Goal: Task Accomplishment & Management: Use online tool/utility

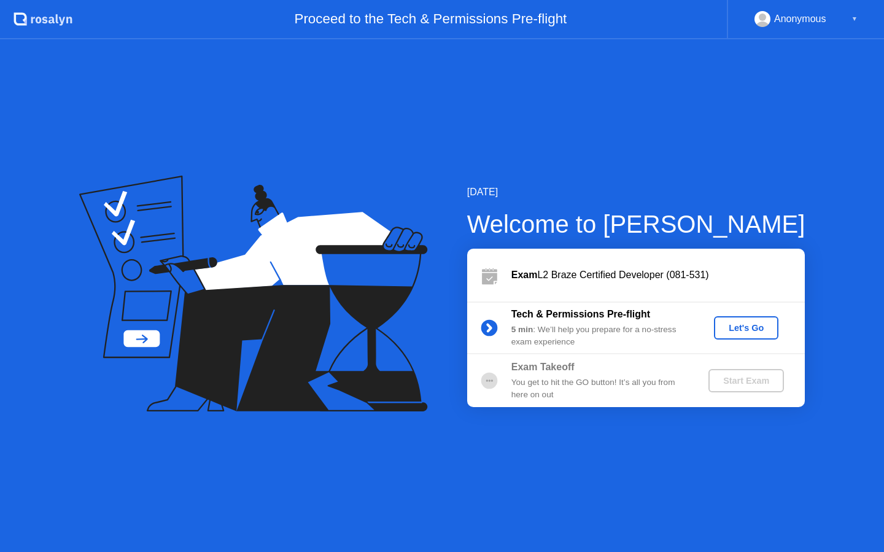
click at [745, 332] on div "Let's Go" at bounding box center [746, 328] width 55 height 10
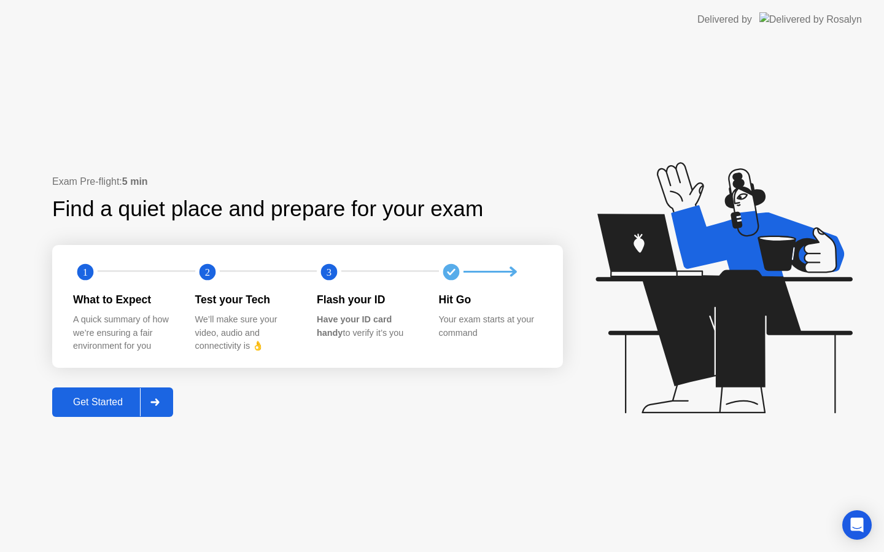
click at [97, 401] on div "Get Started" at bounding box center [98, 402] width 84 height 11
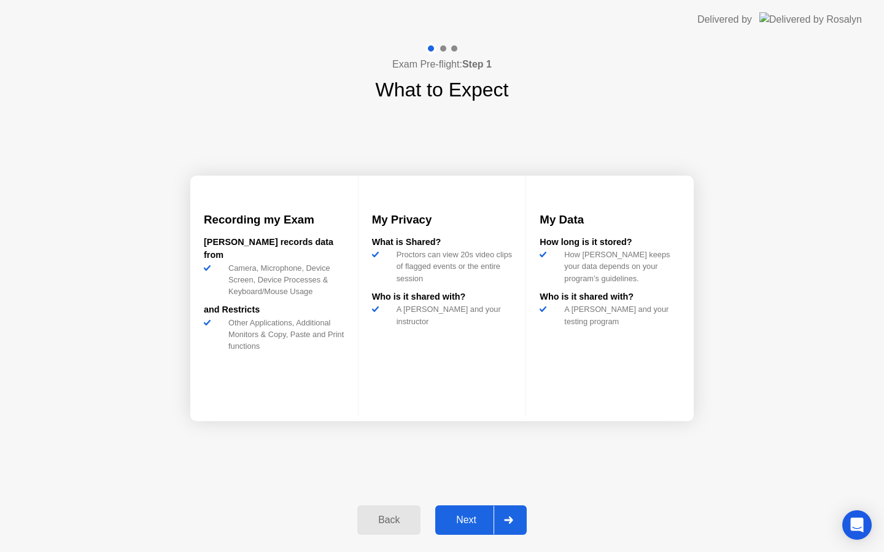
click at [458, 524] on div "Next" at bounding box center [466, 520] width 55 height 11
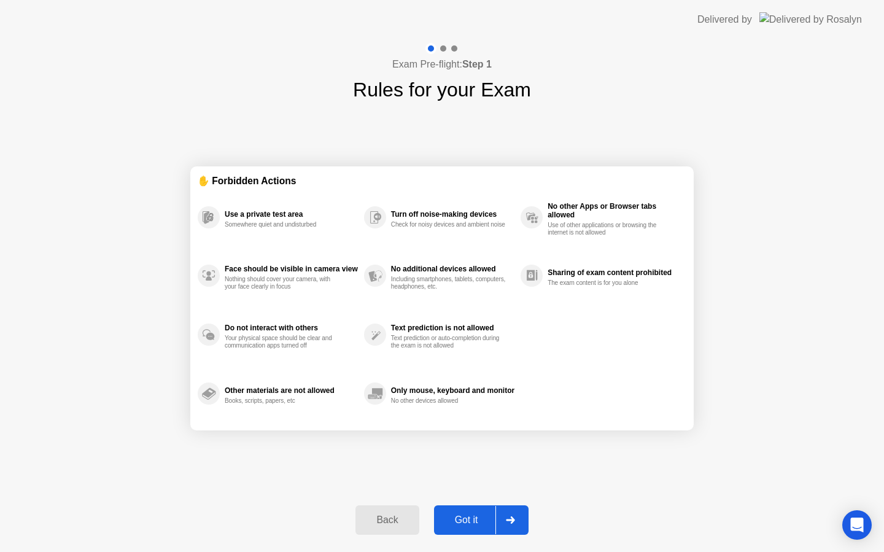
click at [467, 525] on div "Got it" at bounding box center [467, 520] width 58 height 11
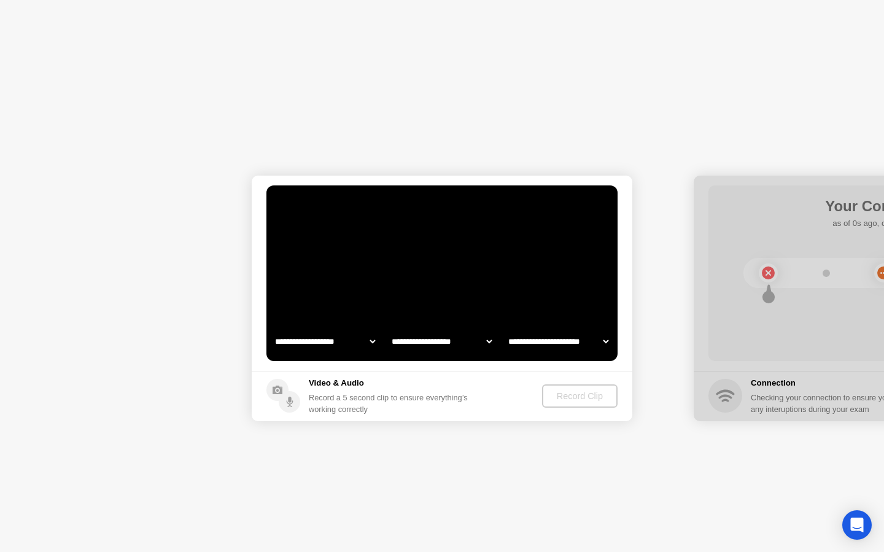
select select "**********"
select select "*******"
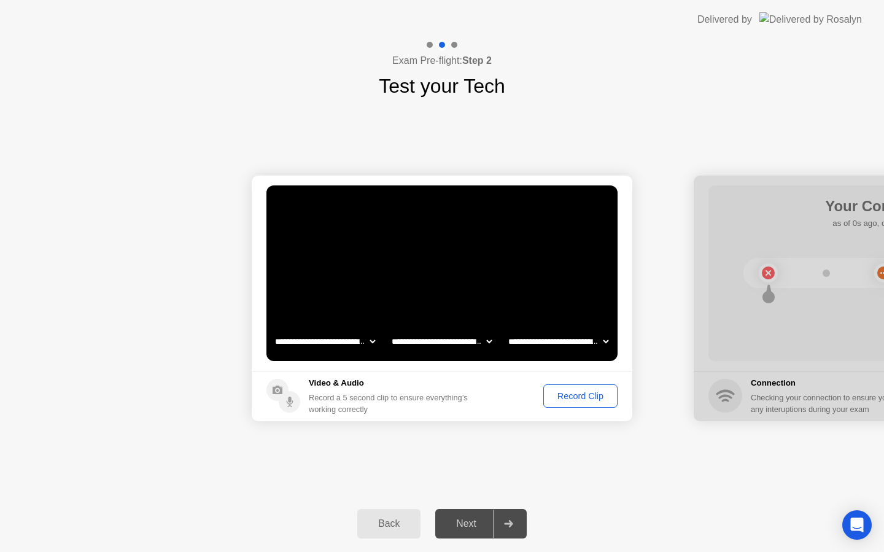
click at [561, 400] on div "Record Clip" at bounding box center [581, 396] width 66 height 10
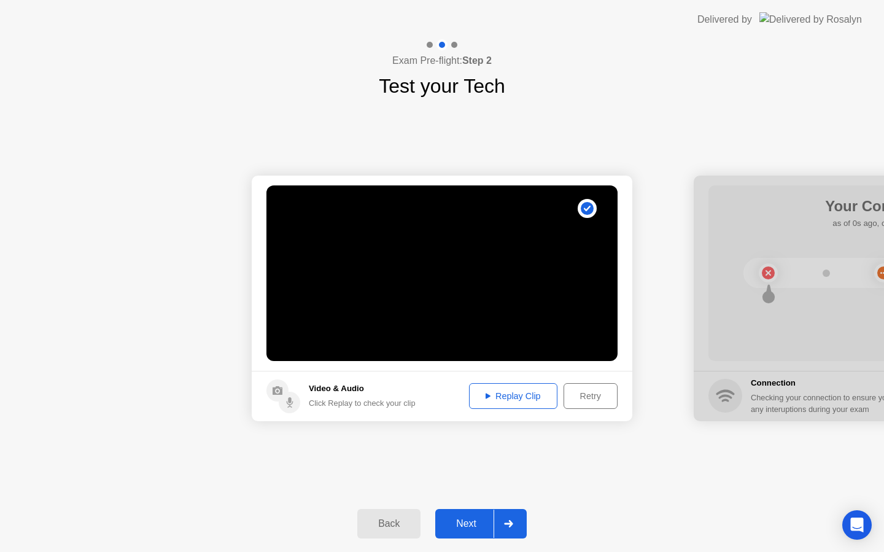
click at [472, 529] on div "Next" at bounding box center [466, 523] width 55 height 11
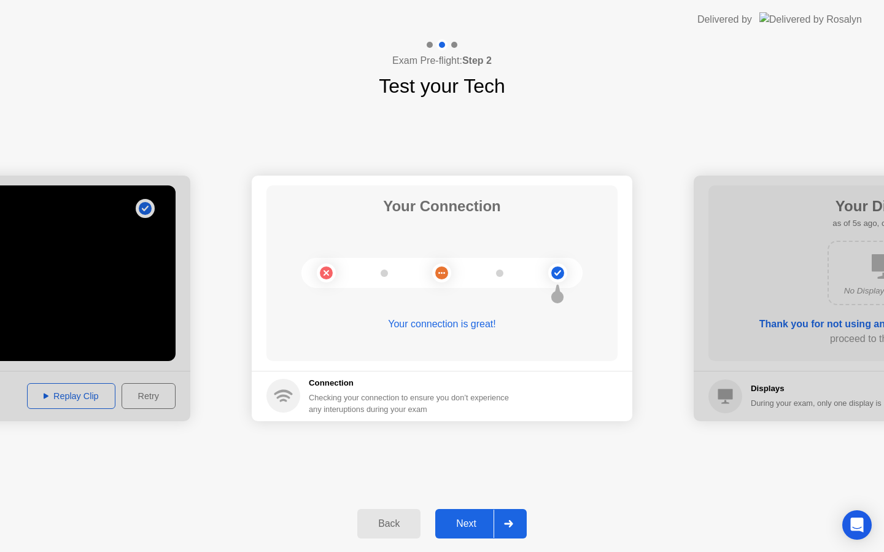
click at [465, 527] on div "Next" at bounding box center [466, 523] width 55 height 11
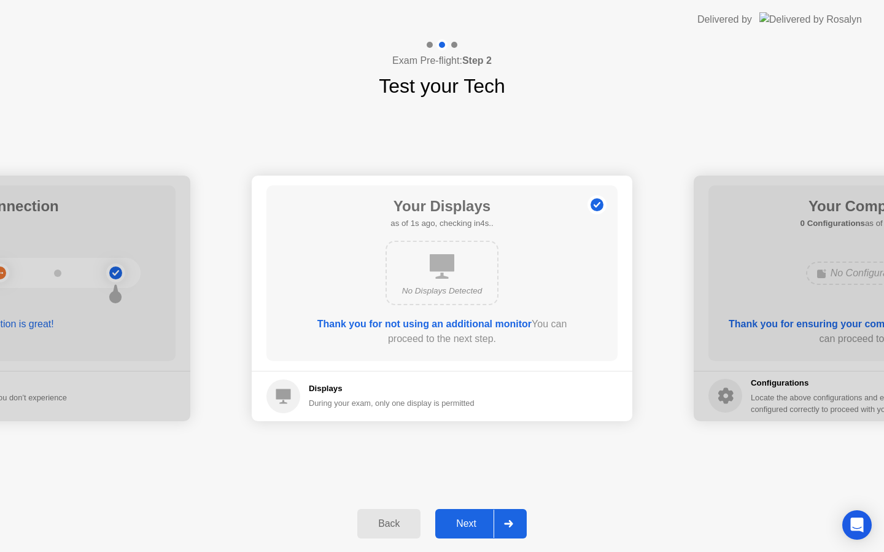
click at [465, 527] on div "Next" at bounding box center [466, 523] width 55 height 11
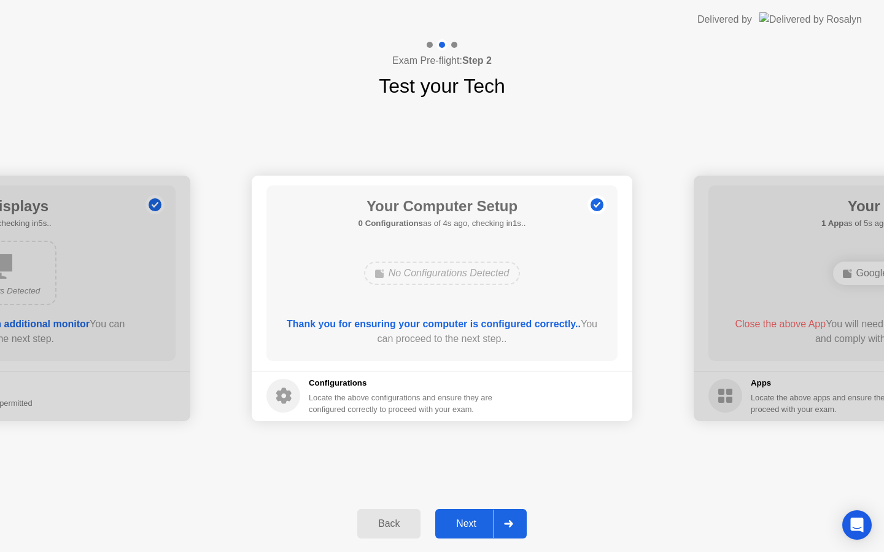
click at [466, 527] on div "Next" at bounding box center [466, 523] width 55 height 11
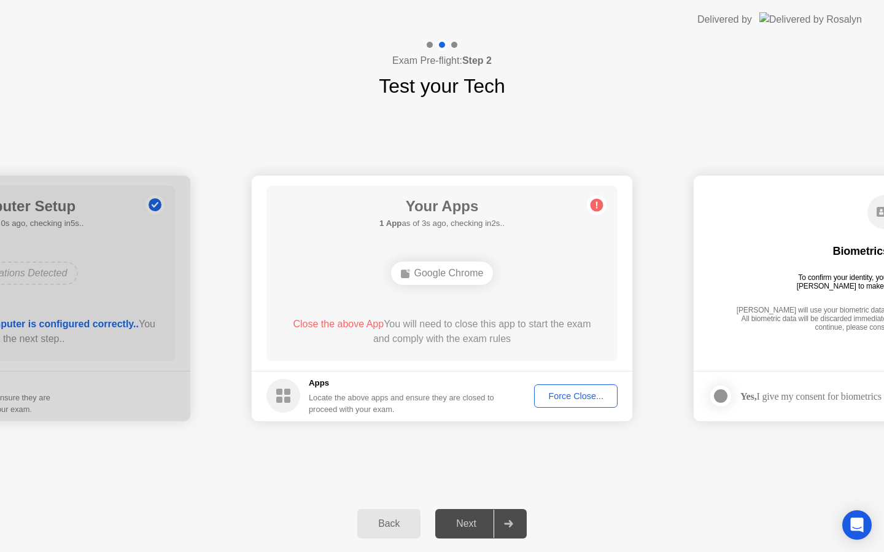
click at [561, 400] on div "Force Close..." at bounding box center [576, 396] width 75 height 10
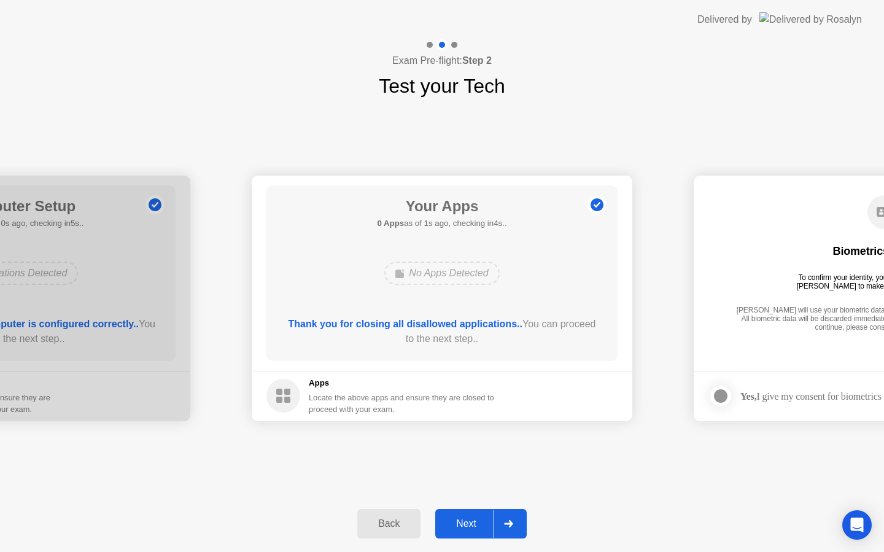
click at [462, 522] on div "Next" at bounding box center [466, 523] width 55 height 11
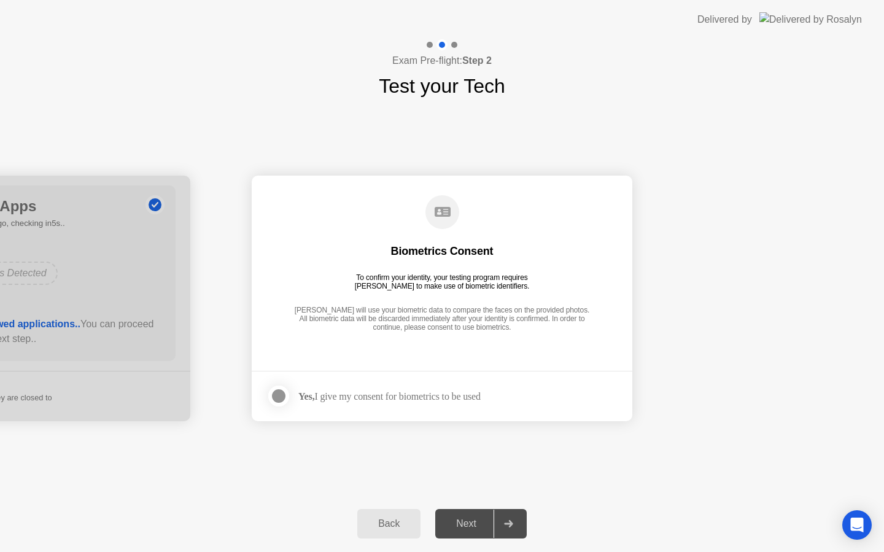
click at [280, 397] on div at bounding box center [278, 396] width 15 height 15
click at [479, 529] on div "Next" at bounding box center [466, 523] width 55 height 11
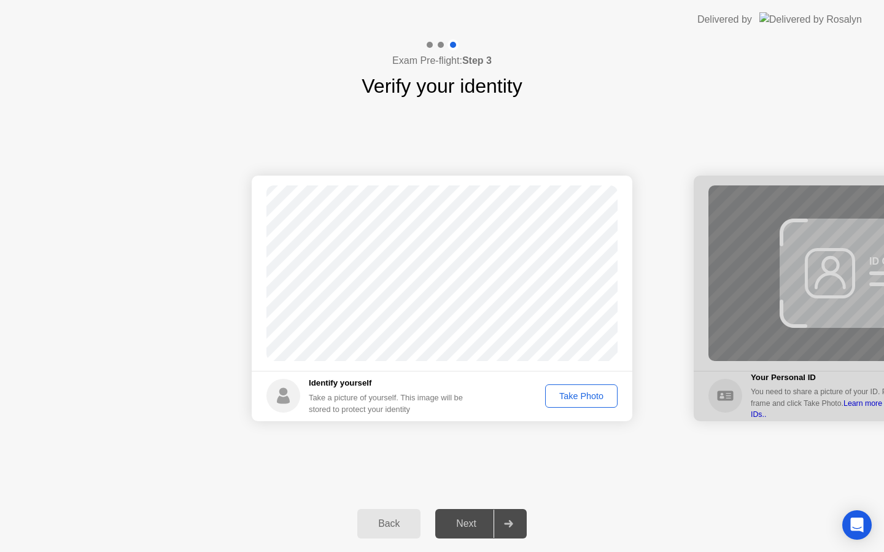
click at [573, 396] on div "Take Photo" at bounding box center [582, 396] width 64 height 10
click at [470, 531] on button "Next" at bounding box center [481, 523] width 92 height 29
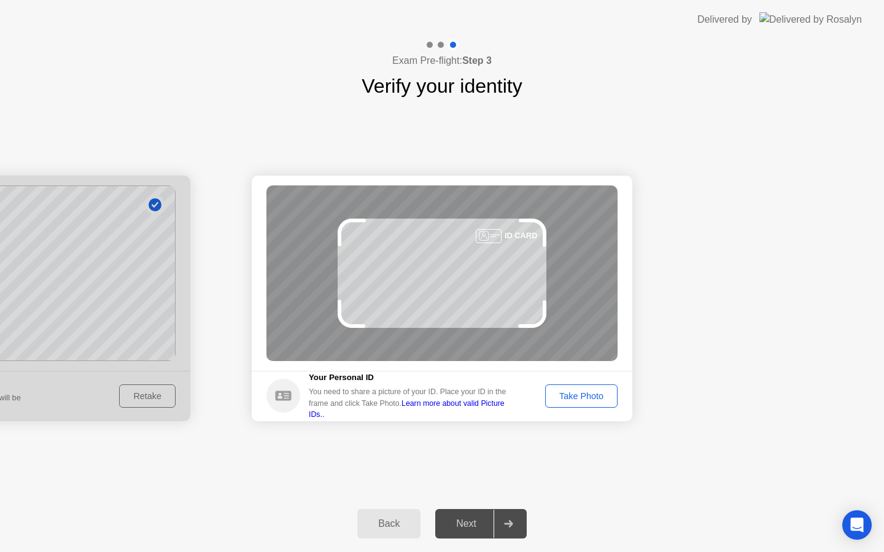
click at [577, 401] on div "Take Photo" at bounding box center [582, 396] width 64 height 10
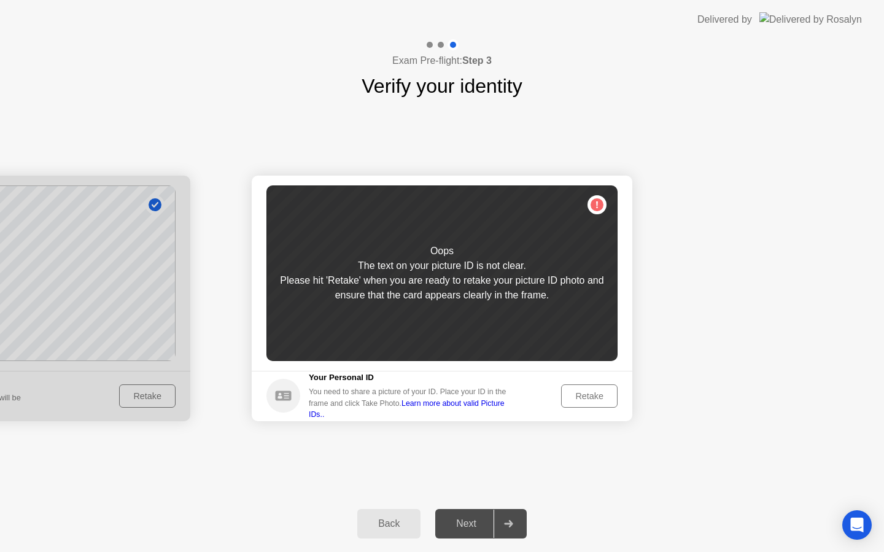
click at [579, 397] on div "Retake" at bounding box center [590, 396] width 48 height 10
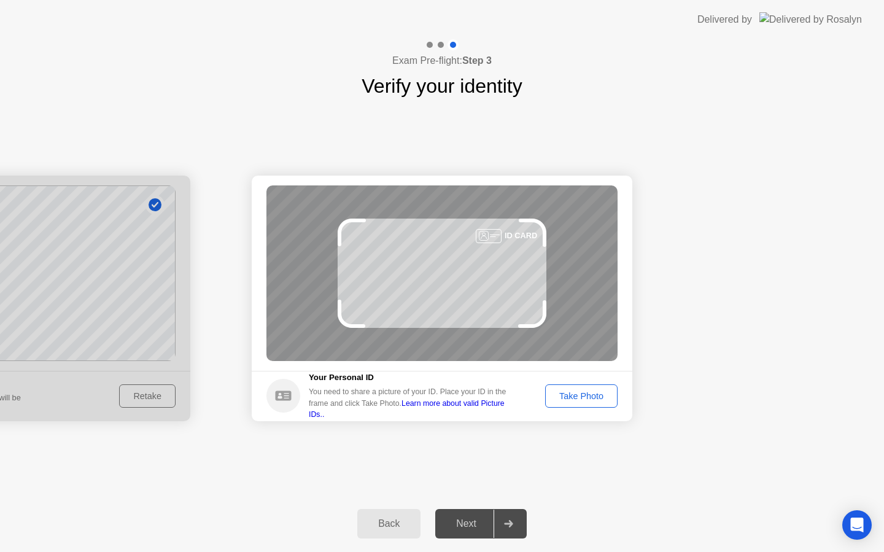
click at [579, 398] on div "Take Photo" at bounding box center [582, 396] width 64 height 10
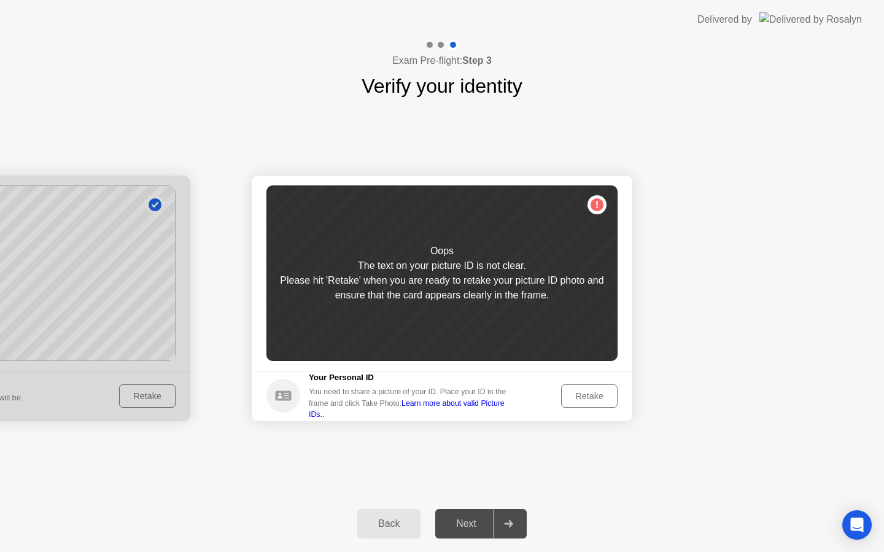
click at [584, 398] on div "Retake" at bounding box center [590, 396] width 48 height 10
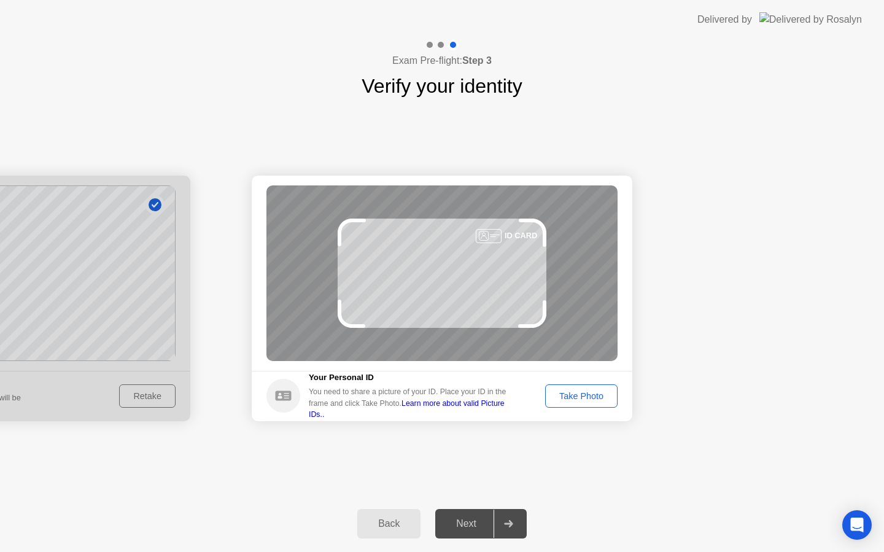
click at [587, 399] on div "Take Photo" at bounding box center [582, 396] width 64 height 10
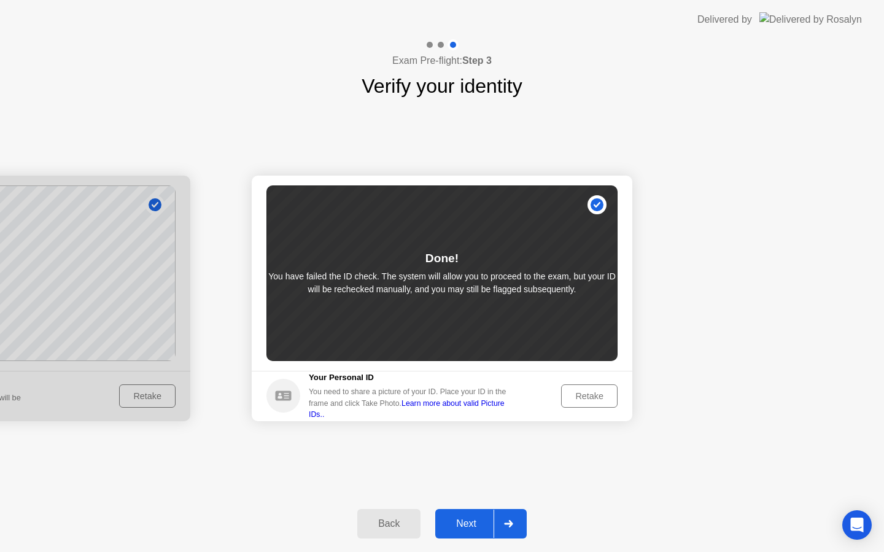
click at [486, 525] on div "Next" at bounding box center [466, 523] width 55 height 11
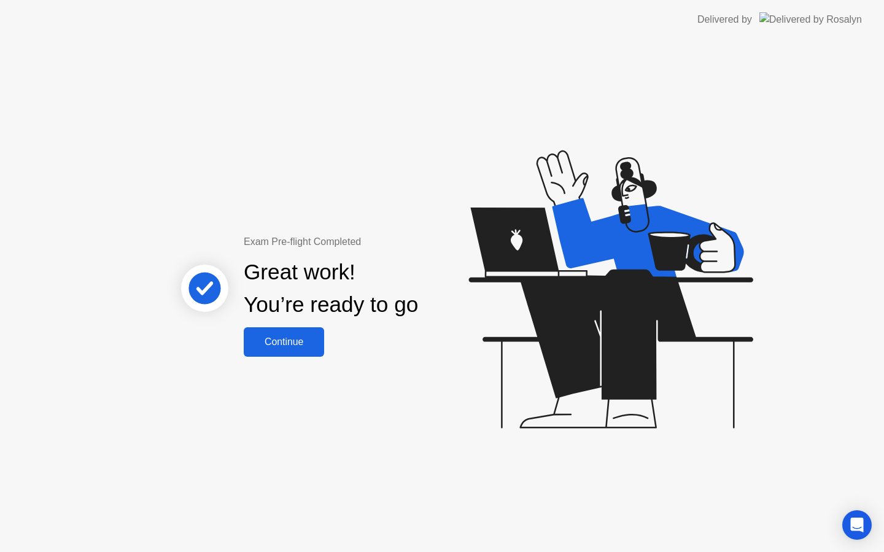
click at [280, 343] on div "Continue" at bounding box center [284, 342] width 73 height 11
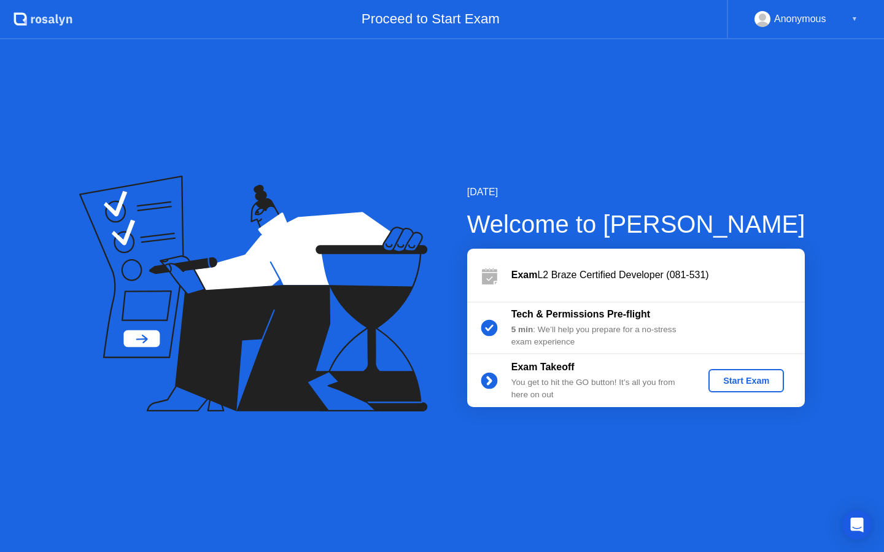
click at [741, 379] on div "Start Exam" at bounding box center [747, 381] width 66 height 10
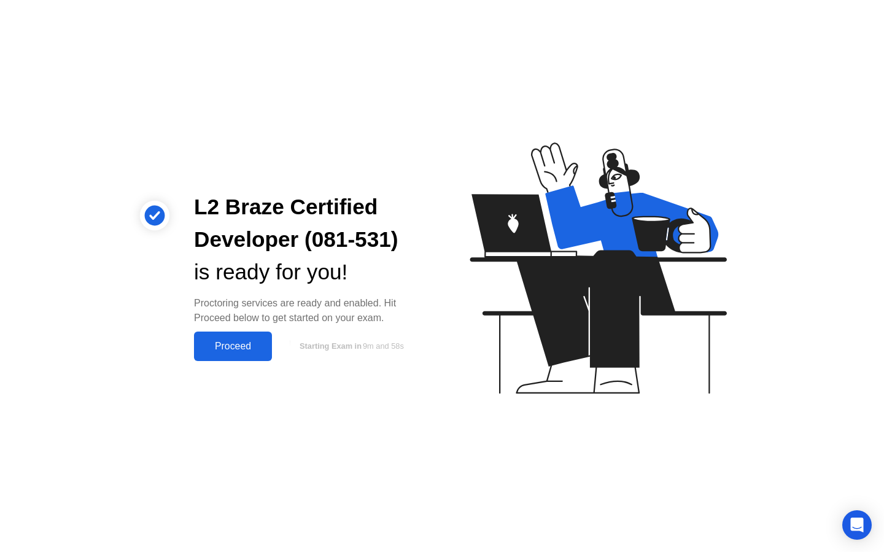
click at [237, 350] on div "Proceed" at bounding box center [233, 346] width 71 height 11
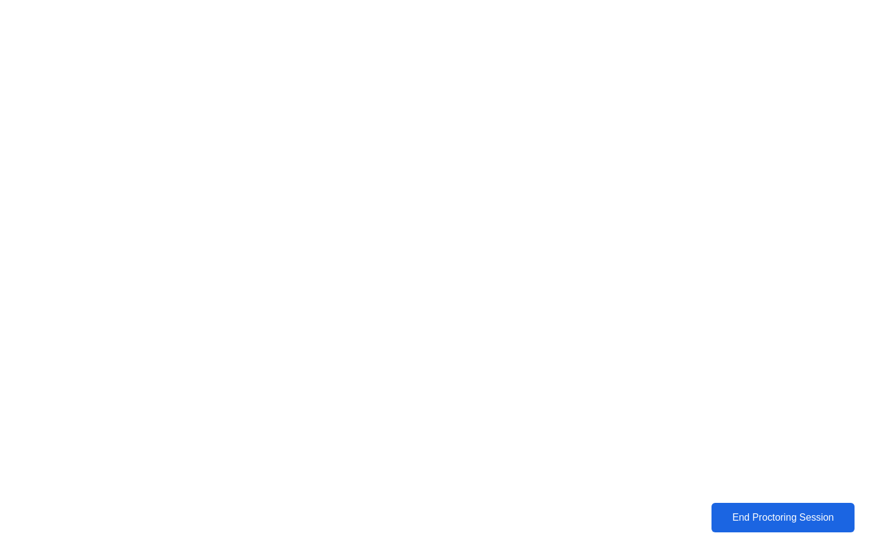
click at [748, 521] on div "End Proctoring Session" at bounding box center [784, 517] width 136 height 11
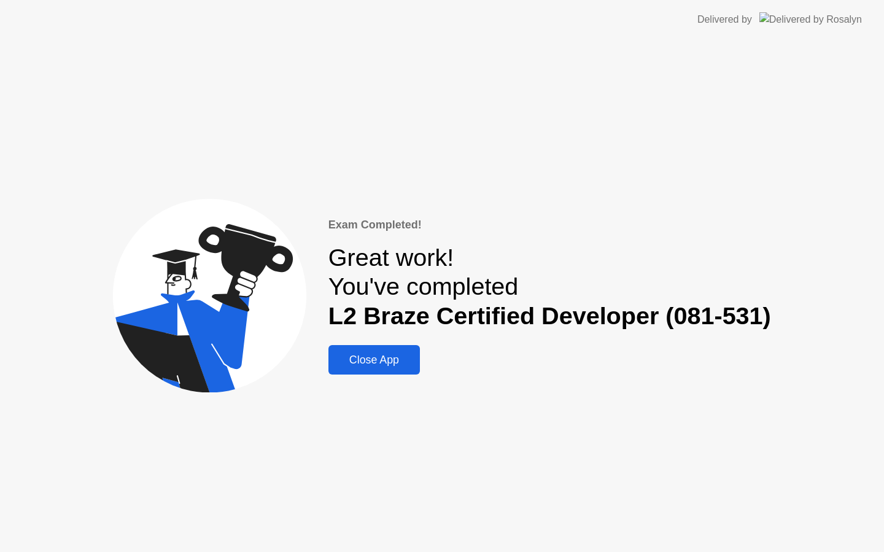
click at [400, 365] on div "Close App" at bounding box center [374, 360] width 84 height 13
